Goal: Navigation & Orientation: Understand site structure

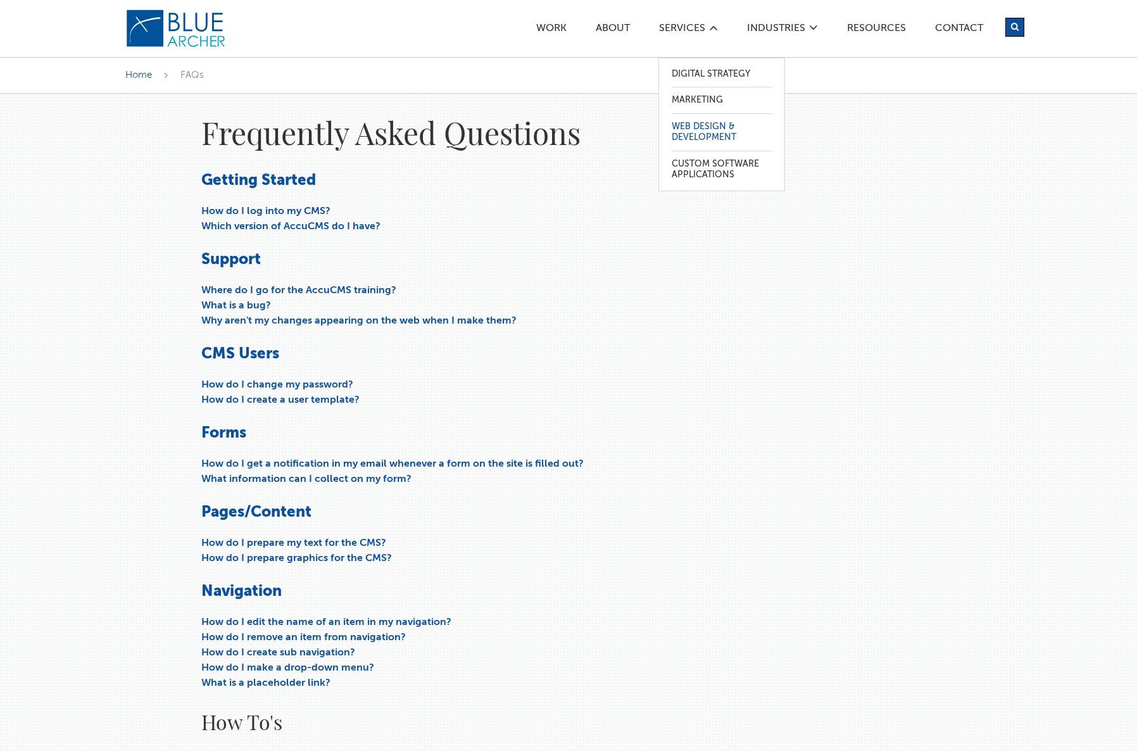
click at [711, 134] on link "Web Design & Development" at bounding box center [722, 132] width 100 height 37
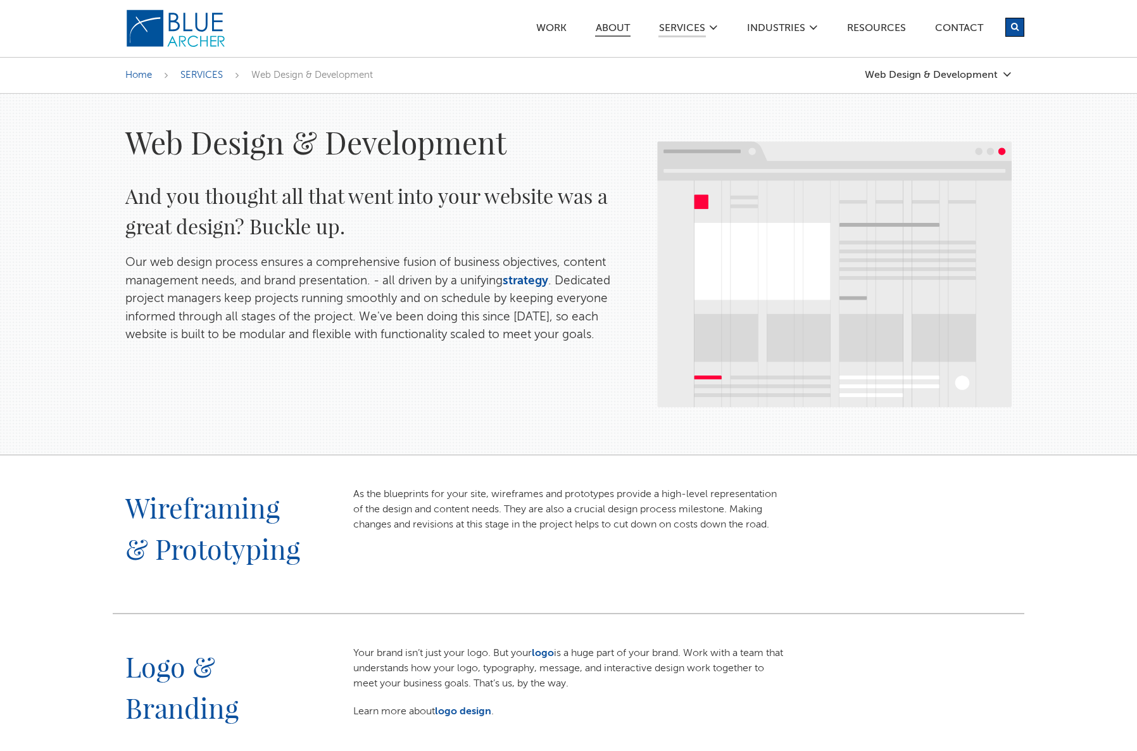
click at [626, 27] on link "ABOUT" at bounding box center [612, 29] width 35 height 13
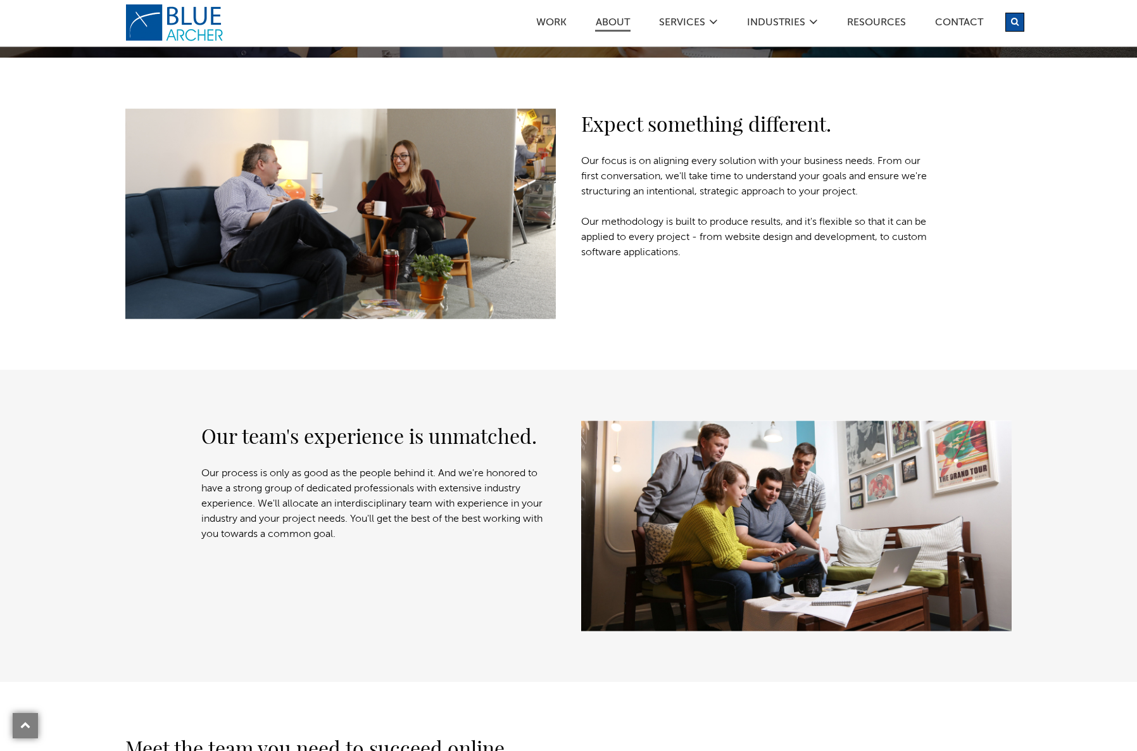
scroll to position [398, 0]
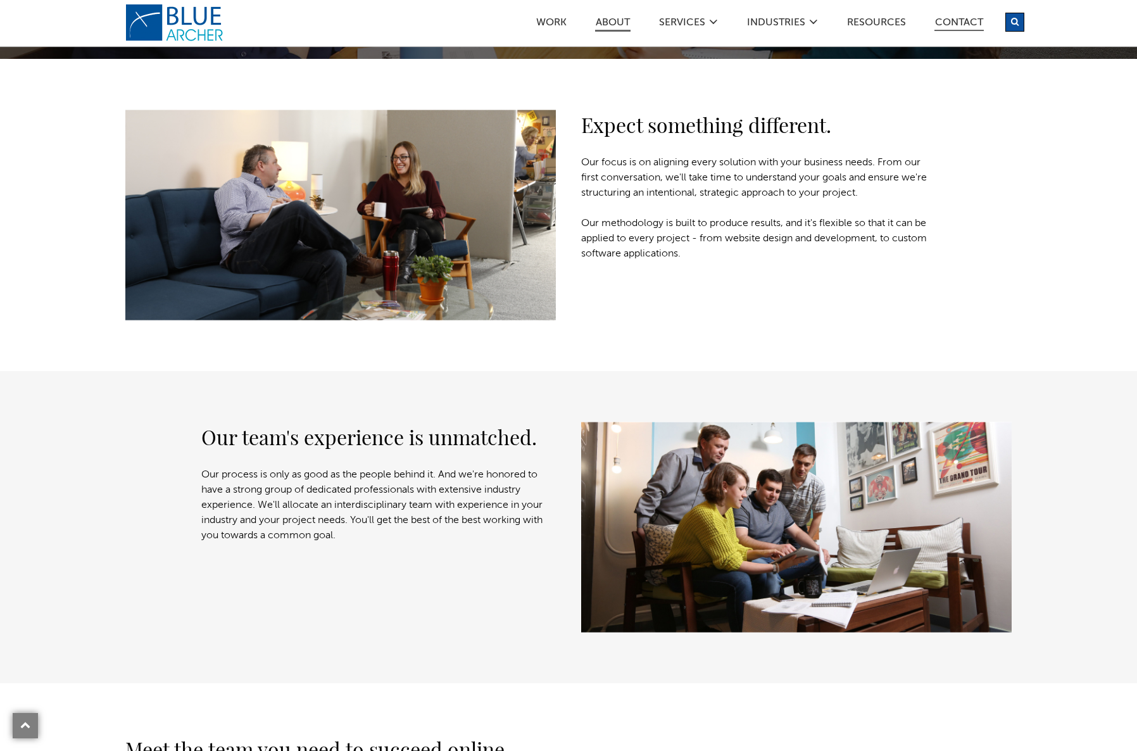
click at [959, 23] on link "Contact" at bounding box center [959, 24] width 49 height 13
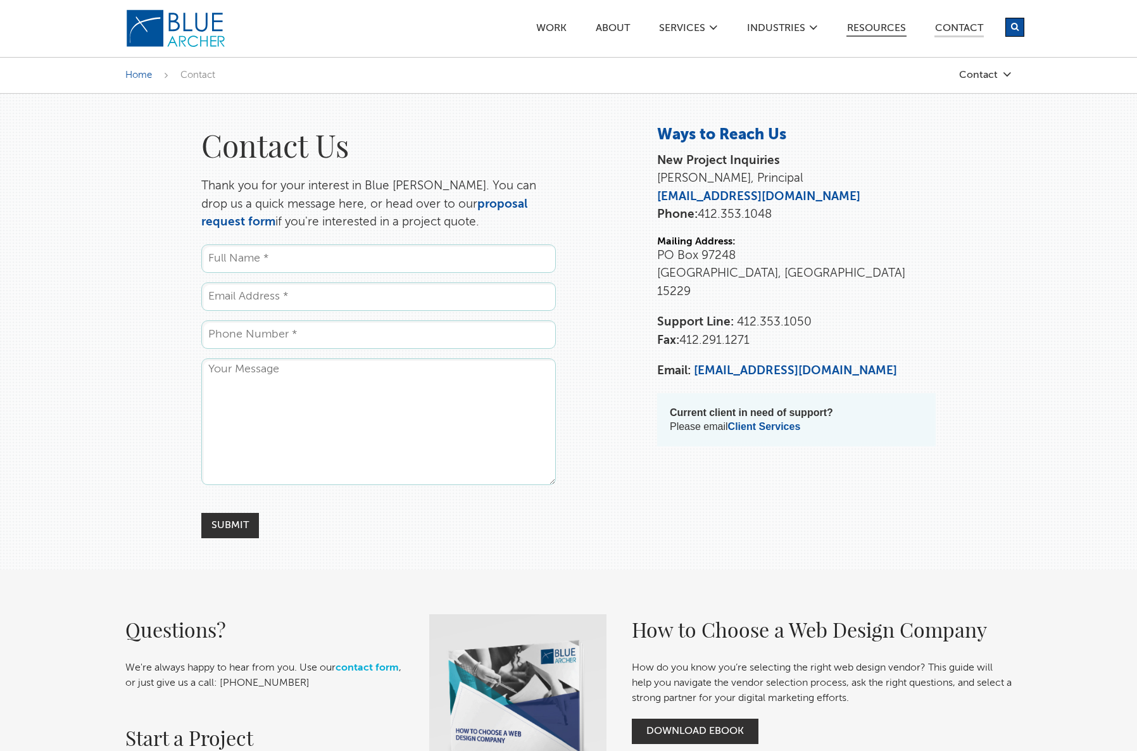
click at [882, 27] on link "Resources" at bounding box center [877, 29] width 60 height 13
